Goal: Task Accomplishment & Management: Use online tool/utility

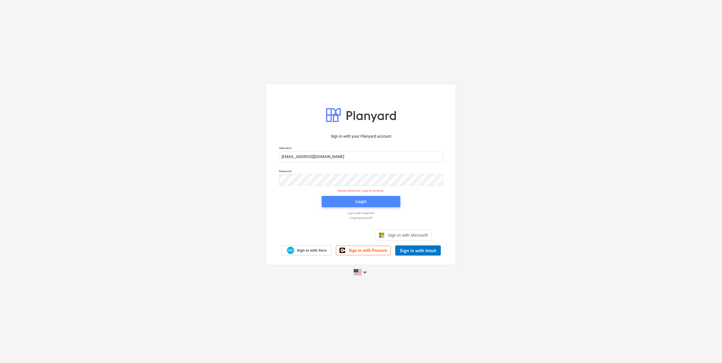
click at [367, 201] on span "Login" at bounding box center [360, 201] width 65 height 7
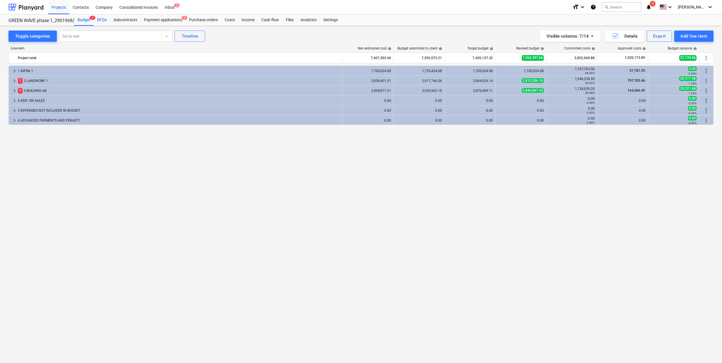
click at [99, 19] on div "RFQs" at bounding box center [102, 19] width 16 height 11
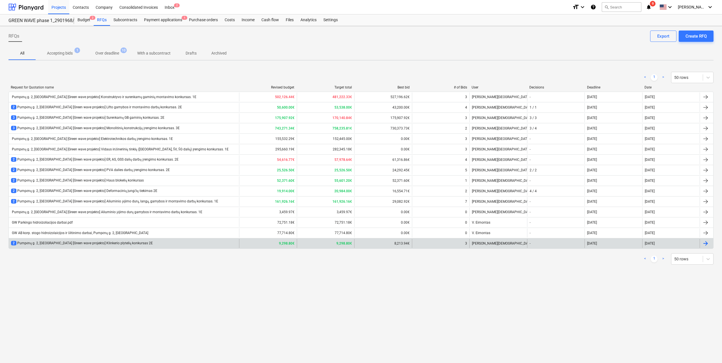
click at [146, 240] on div "2 Pumpėnų g. 2, [GEOGRAPHIC_DATA] [Green wave projekto] Klinkerio plytelių konk…" at bounding box center [124, 243] width 230 height 9
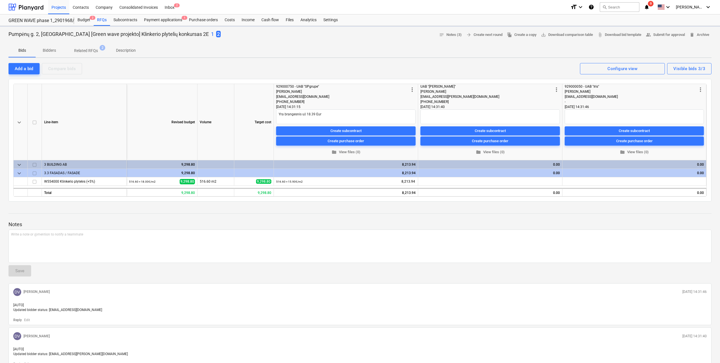
type textarea "x"
click at [423, 180] on span "edit" at bounding box center [422, 182] width 5 height 5
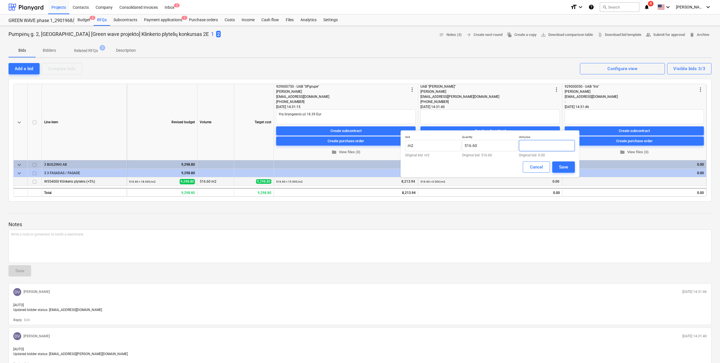
click at [550, 147] on input "text" at bounding box center [547, 145] width 56 height 11
type input "19.00"
click at [565, 167] on div "Save" at bounding box center [563, 166] width 9 height 7
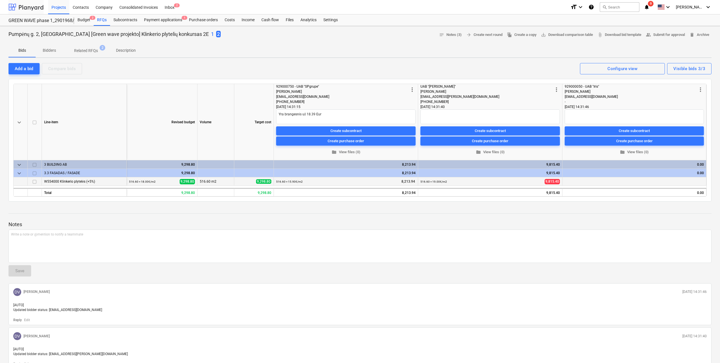
click at [40, 7] on div at bounding box center [25, 7] width 35 height 14
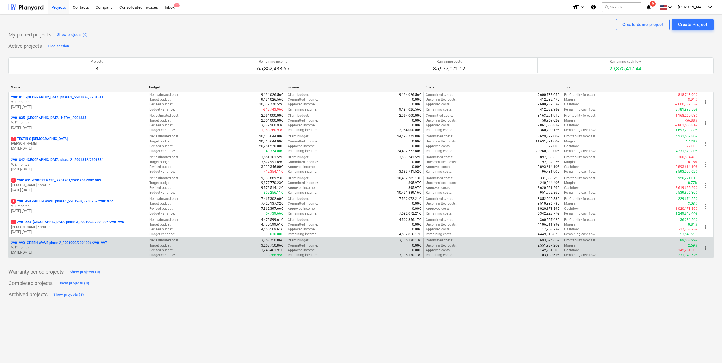
click at [92, 245] on p "2901990 - GREEN WAVE phase 2_2901990/2901996/2901997" at bounding box center [59, 243] width 96 height 5
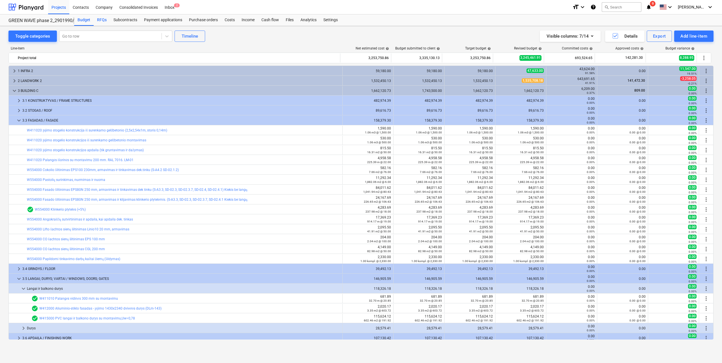
click at [104, 20] on div "RFQs" at bounding box center [102, 19] width 16 height 11
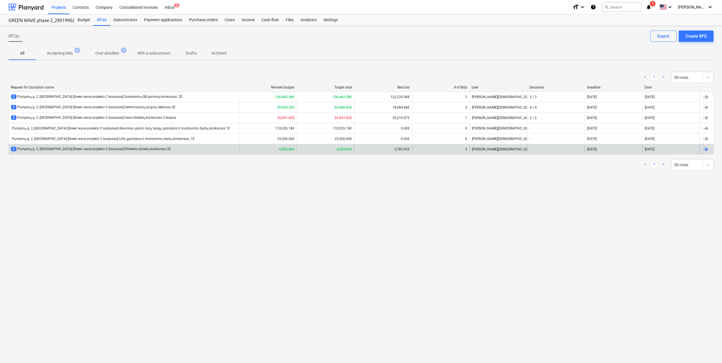
click at [163, 149] on div "2 Pumpėnų g. 2, [GEOGRAPHIC_DATA] [Green wave projekto C korpusas] Klinkerio pl…" at bounding box center [124, 149] width 230 height 9
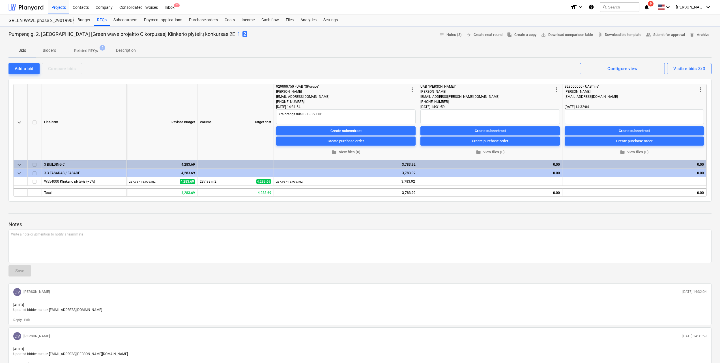
type textarea "x"
click at [422, 177] on div "edit" at bounding box center [422, 181] width 7 height 8
click at [423, 180] on span "edit" at bounding box center [422, 182] width 5 height 5
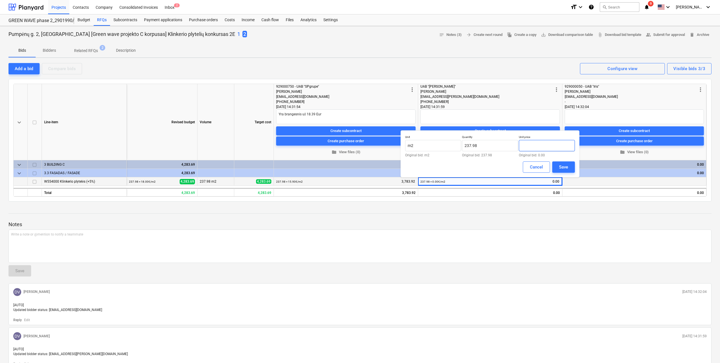
click at [545, 143] on input "text" at bounding box center [547, 145] width 56 height 11
type input "ą"
type input "19.00"
click at [561, 167] on div "Save" at bounding box center [563, 166] width 9 height 7
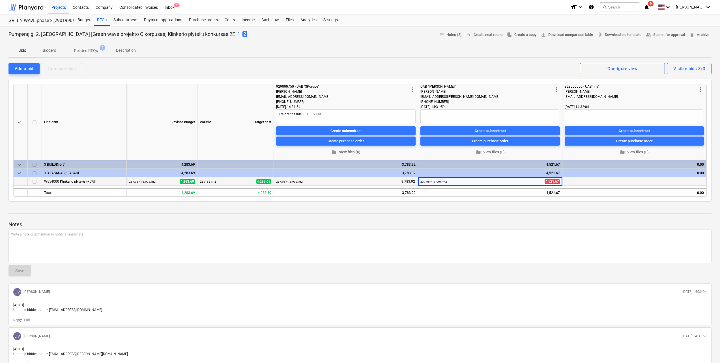
click at [237, 32] on p "1" at bounding box center [238, 34] width 3 height 7
click at [237, 33] on div "1 2" at bounding box center [242, 34] width 10 height 7
click at [244, 35] on p "2" at bounding box center [245, 34] width 3 height 7
type textarea "x"
click at [568, 183] on span "edit" at bounding box center [566, 182] width 5 height 5
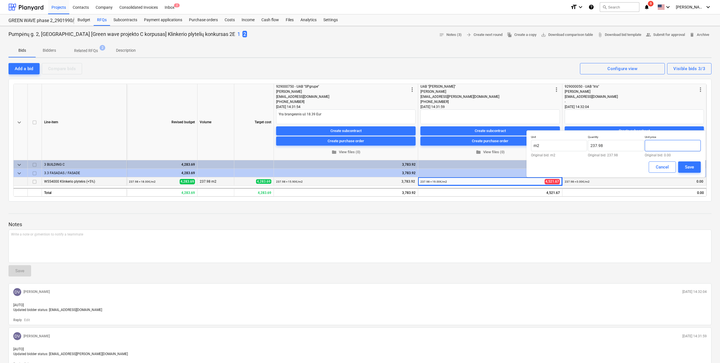
click at [661, 145] on input "text" at bounding box center [673, 145] width 56 height 11
type input "5.77"
click at [684, 166] on button "Save" at bounding box center [689, 166] width 23 height 11
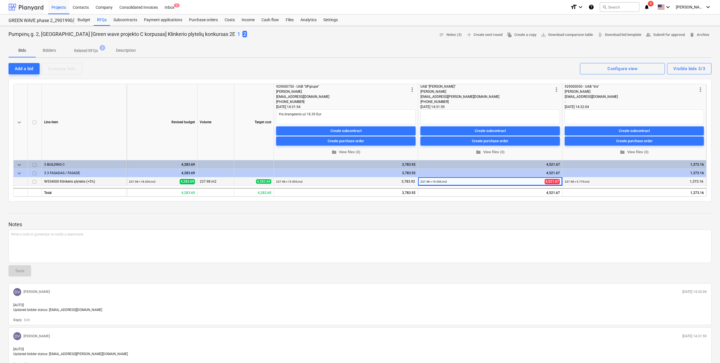
click at [36, 10] on div at bounding box center [25, 7] width 35 height 14
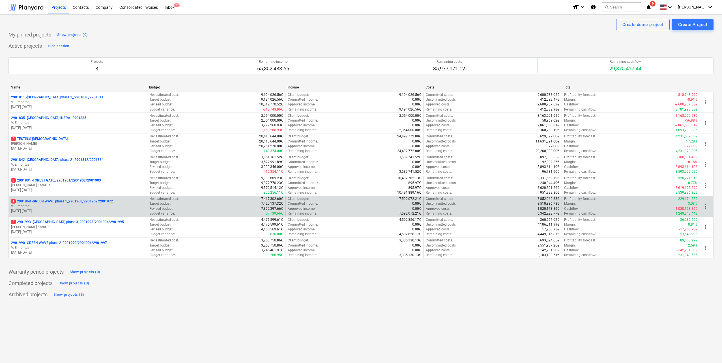
click at [94, 205] on p "V. Eimontas" at bounding box center [77, 206] width 133 height 5
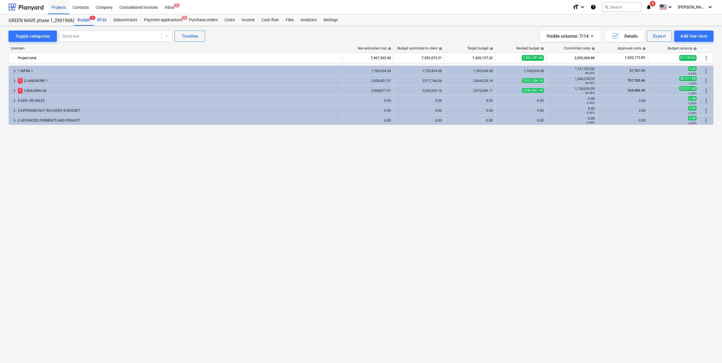
click at [101, 21] on div "RFQs" at bounding box center [102, 19] width 16 height 11
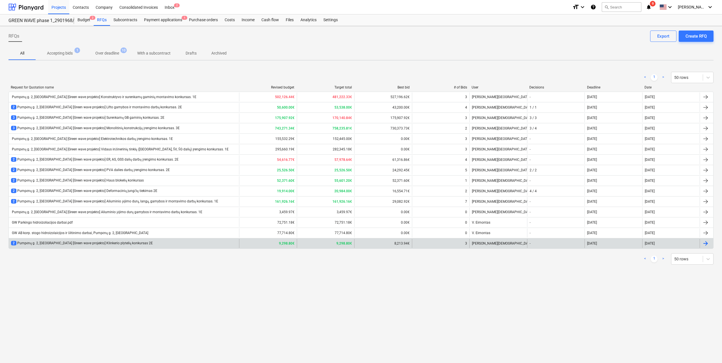
click at [116, 244] on div "2 Pumpėnų g. 2, [GEOGRAPHIC_DATA] [Green wave projekto] Klinkerio plytelių konk…" at bounding box center [82, 243] width 142 height 5
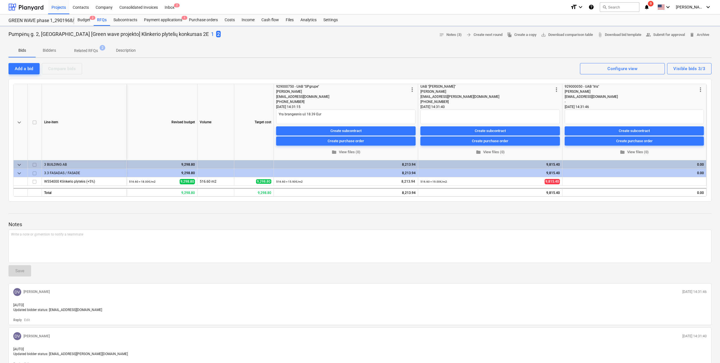
type textarea "x"
click at [568, 183] on span "edit" at bounding box center [566, 182] width 5 height 5
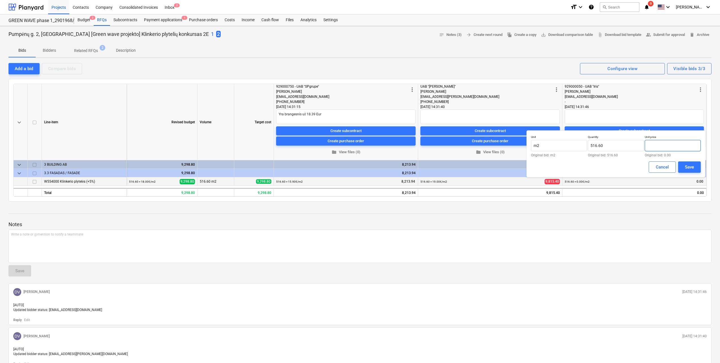
click at [680, 149] on input "text" at bounding box center [673, 145] width 56 height 11
type input "6"
type input "5.77"
click at [695, 168] on button "Save" at bounding box center [689, 166] width 23 height 11
type textarea "x"
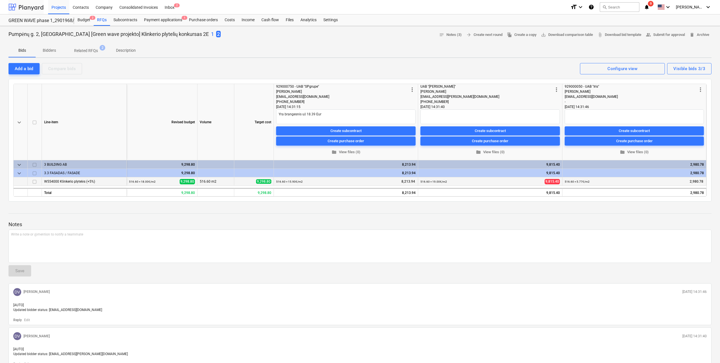
click at [28, 9] on div at bounding box center [25, 7] width 35 height 14
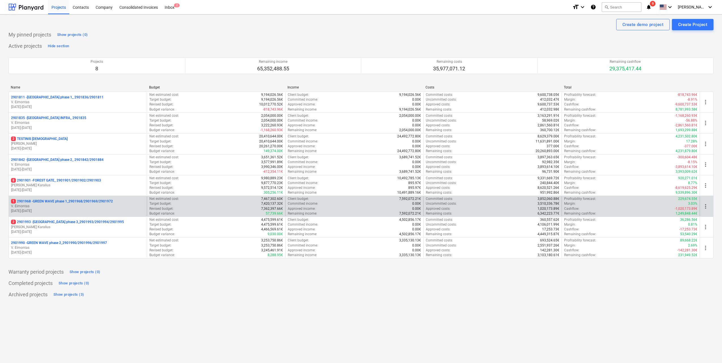
click at [102, 203] on p "1 2901968 - GREEN WAVE phase 1_2901968/2901969/2901972" at bounding box center [62, 201] width 102 height 5
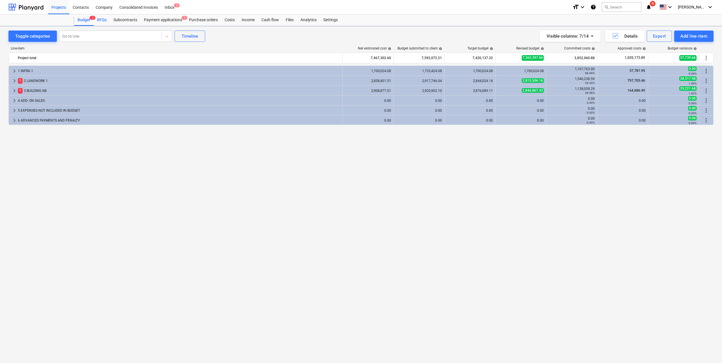
click at [102, 18] on div "RFQs" at bounding box center [102, 19] width 16 height 11
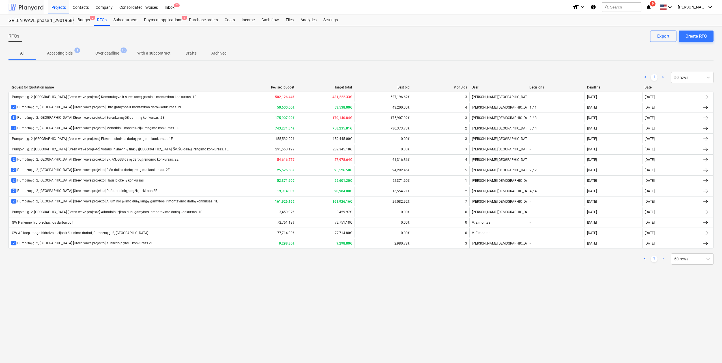
click at [36, 3] on div at bounding box center [25, 7] width 35 height 14
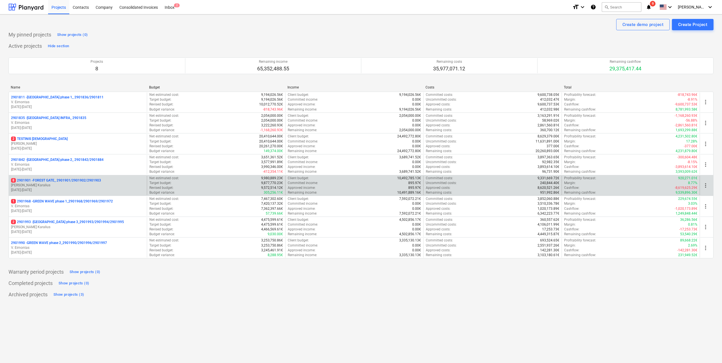
click at [88, 176] on div "8 2901901 - FOREST GATE_ 2901901/2901902/2901903 J. Karalius [DATE] - [DATE]" at bounding box center [78, 186] width 138 height 20
click at [86, 185] on p "[PERSON_NAME] Karalius" at bounding box center [77, 185] width 133 height 5
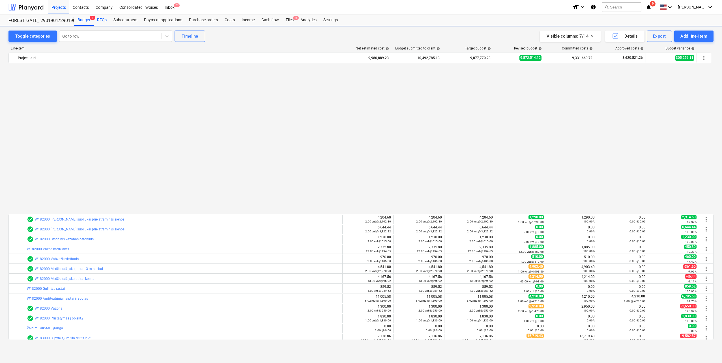
scroll to position [350, 0]
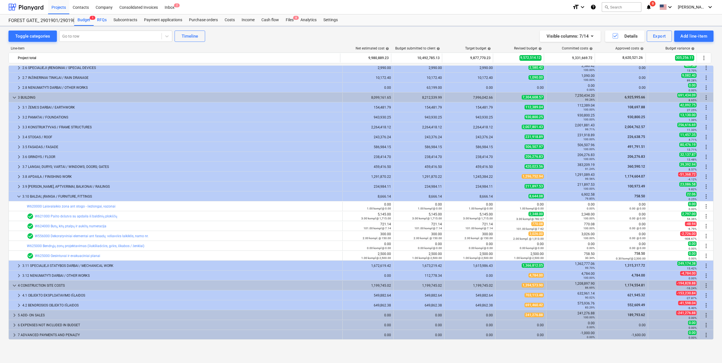
click at [100, 21] on div "RFQs" at bounding box center [102, 19] width 16 height 11
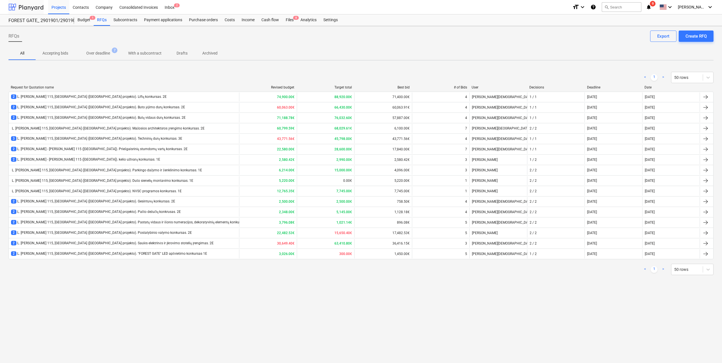
click at [38, 7] on div at bounding box center [25, 7] width 35 height 14
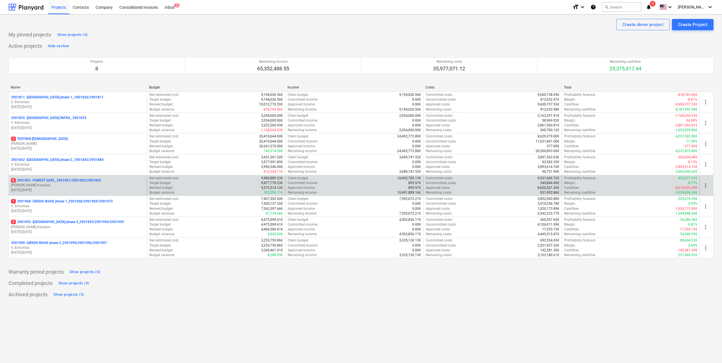
click at [89, 190] on p "[DATE] - [DATE]" at bounding box center [77, 190] width 133 height 5
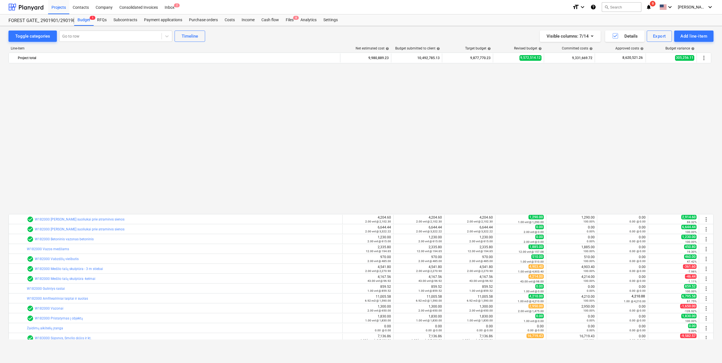
scroll to position [350, 0]
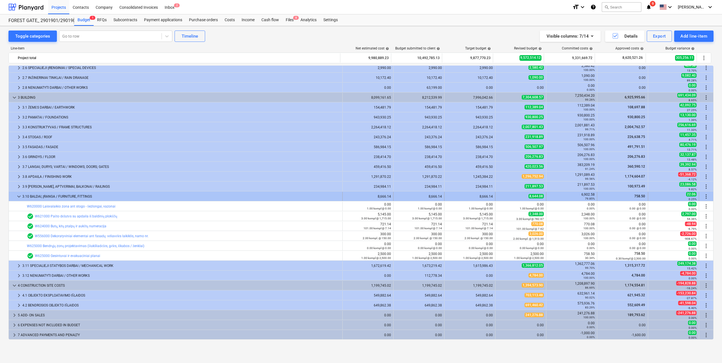
click at [19, 198] on span "keyboard_arrow_down" at bounding box center [19, 196] width 7 height 7
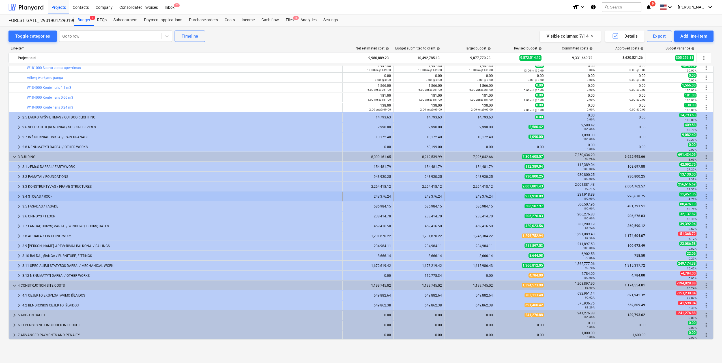
scroll to position [290, 0]
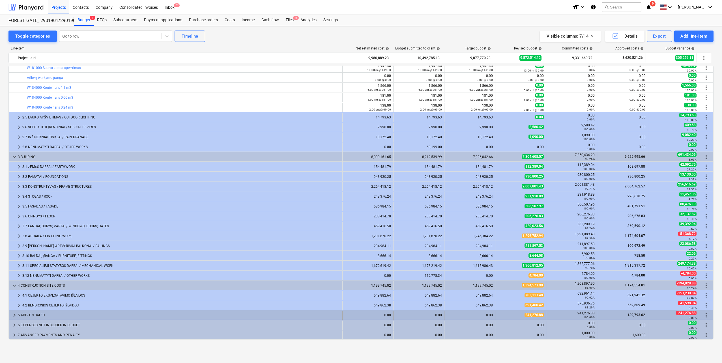
click at [11, 316] on span "keyboard_arrow_right" at bounding box center [14, 315] width 7 height 7
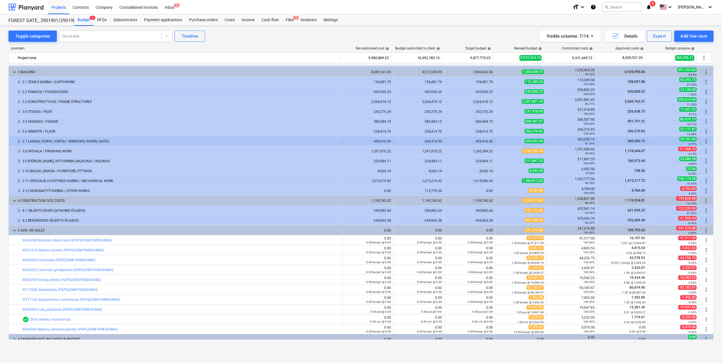
scroll to position [318, 0]
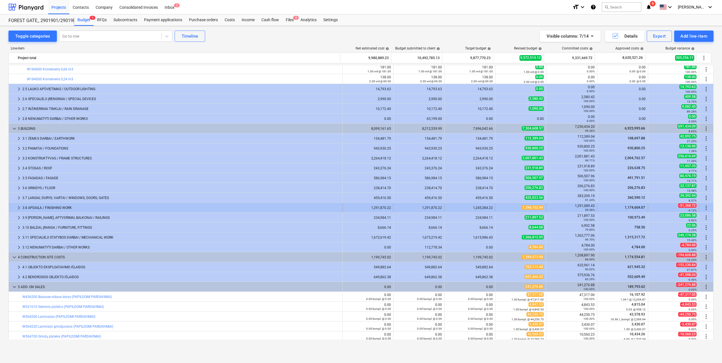
click at [18, 208] on span "keyboard_arrow_right" at bounding box center [19, 207] width 7 height 7
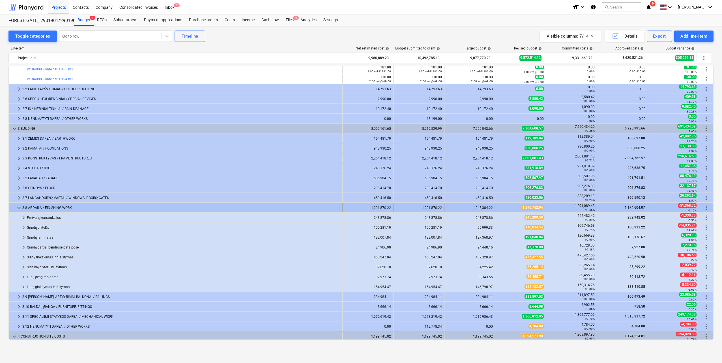
click at [19, 208] on span "keyboard_arrow_down" at bounding box center [19, 207] width 7 height 7
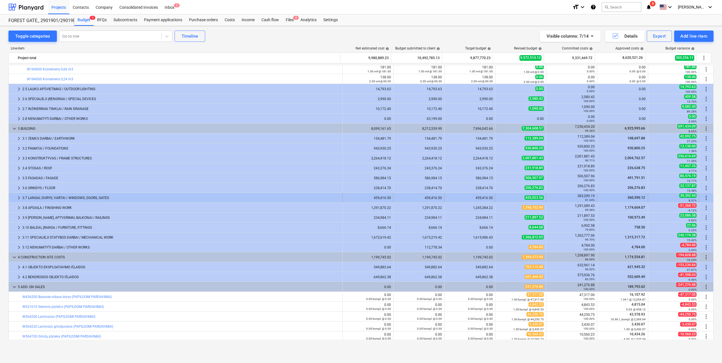
click at [18, 197] on span "keyboard_arrow_right" at bounding box center [19, 198] width 7 height 7
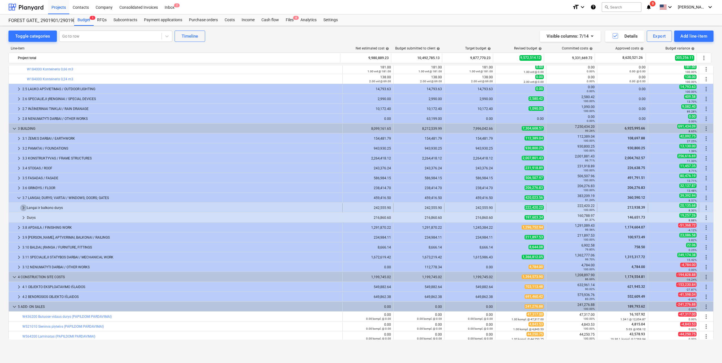
click at [25, 208] on span "keyboard_arrow_right" at bounding box center [23, 207] width 7 height 7
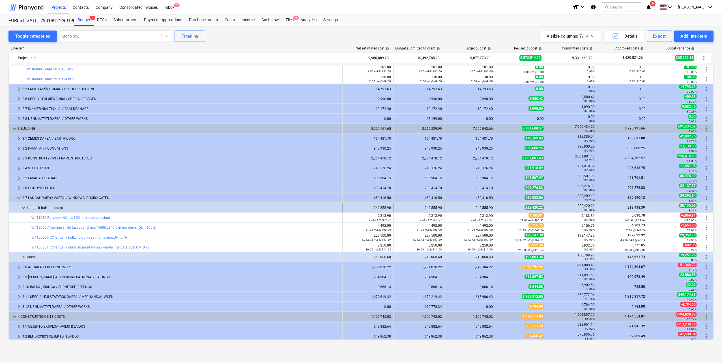
click at [25, 208] on span "keyboard_arrow_down" at bounding box center [23, 207] width 7 height 7
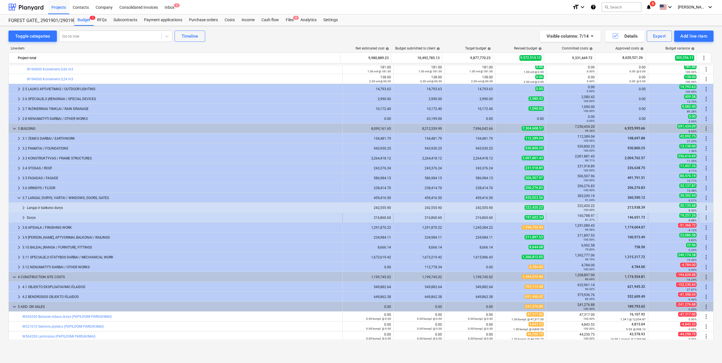
click at [24, 217] on span "keyboard_arrow_right" at bounding box center [23, 217] width 7 height 7
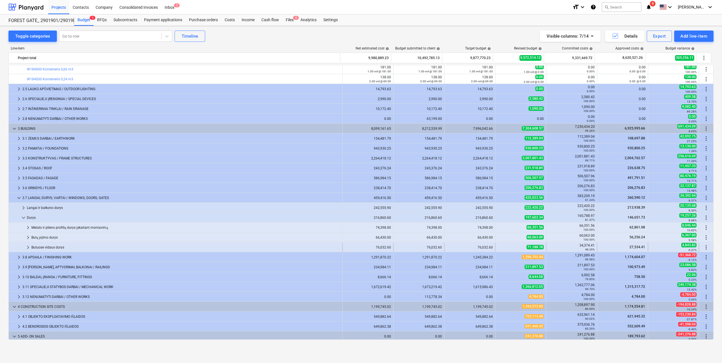
click at [25, 247] on span "keyboard_arrow_right" at bounding box center [28, 247] width 7 height 7
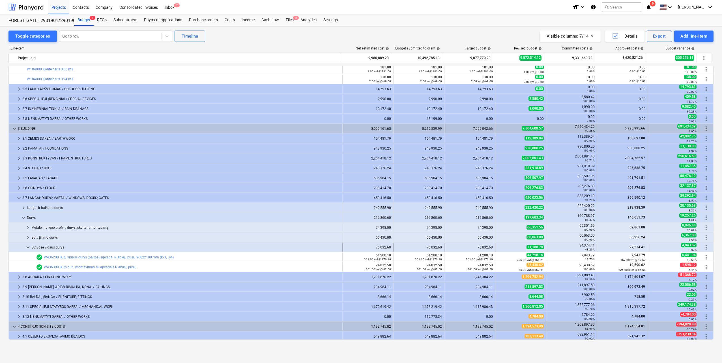
scroll to position [347, 0]
